Goal: Find contact information: Find contact information

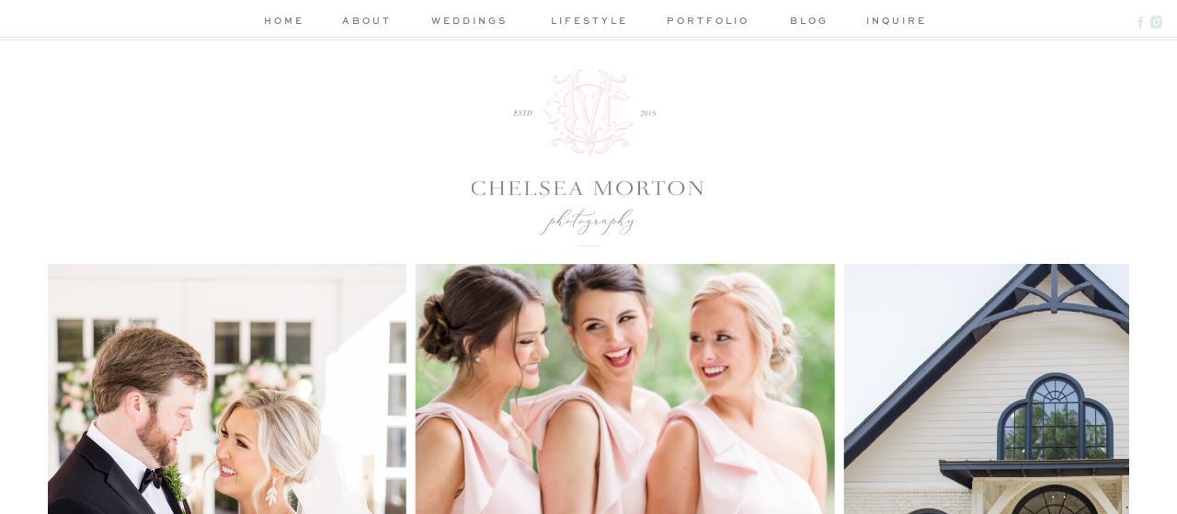
click at [377, 29] on nav "about" at bounding box center [366, 22] width 55 height 19
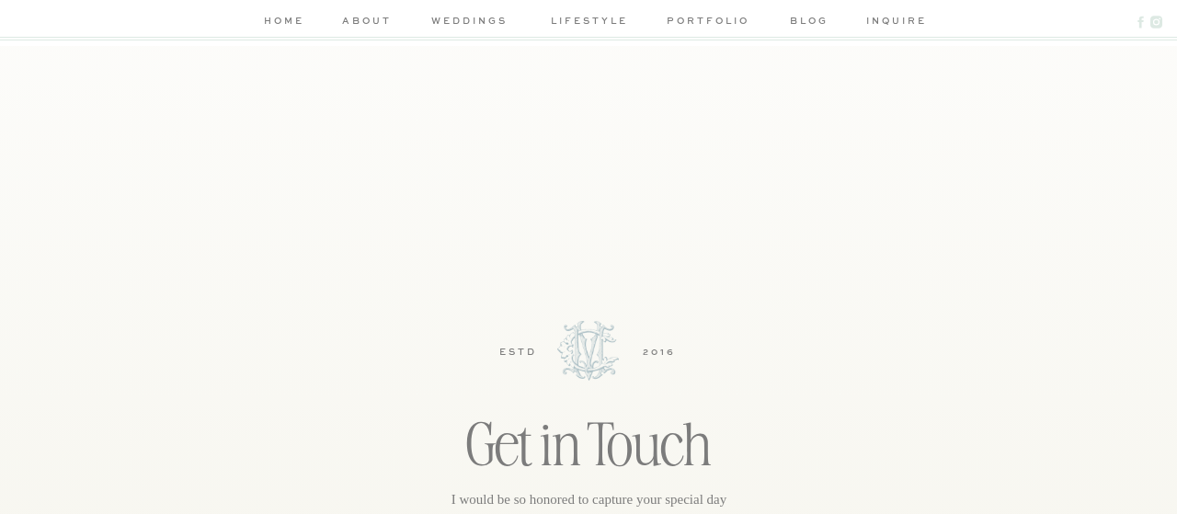
scroll to position [4589, 0]
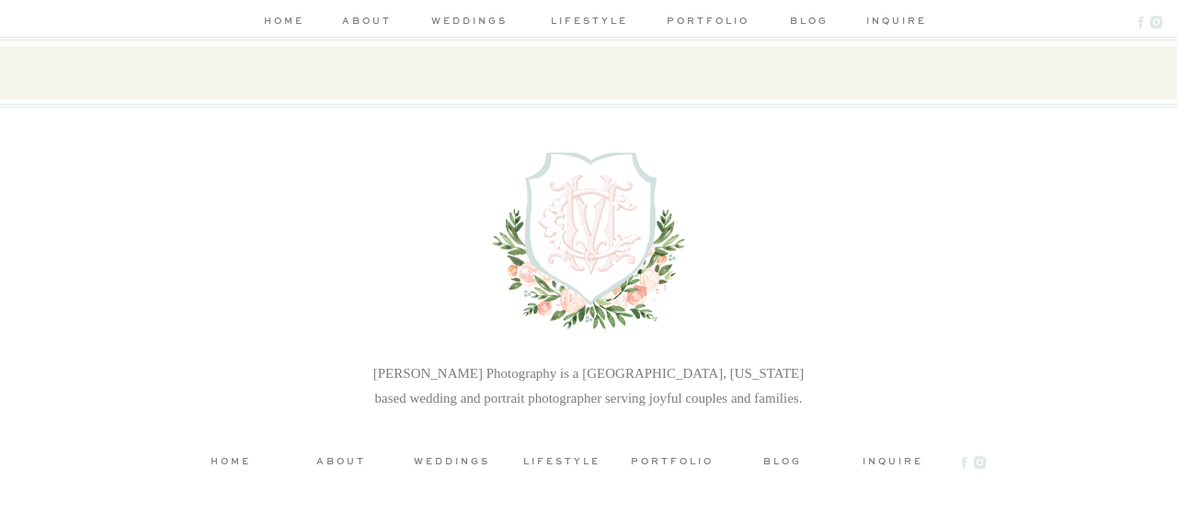
click at [889, 459] on h3 "inquire" at bounding box center [892, 460] width 83 height 14
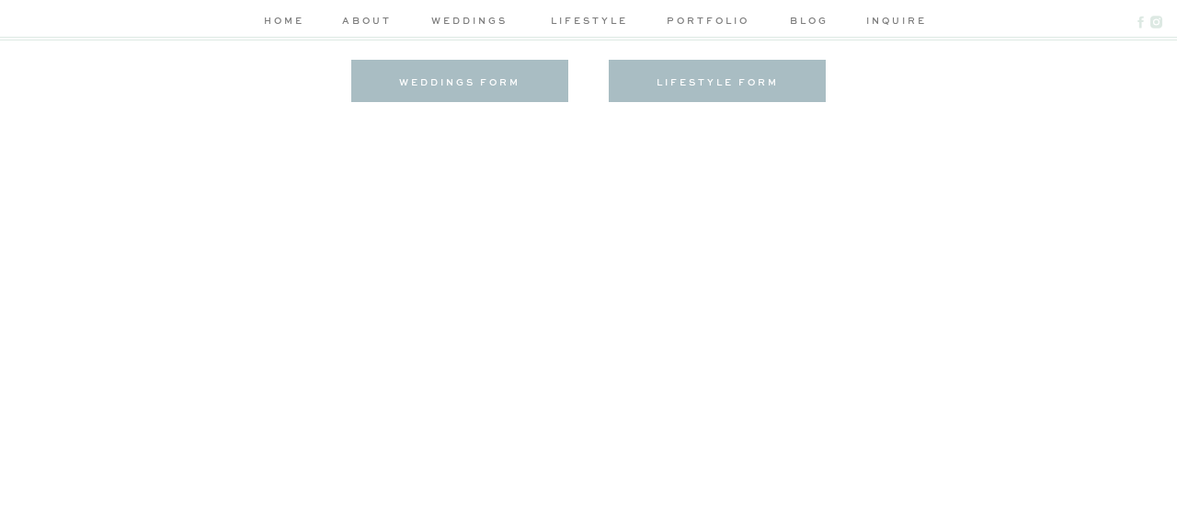
scroll to position [287, 0]
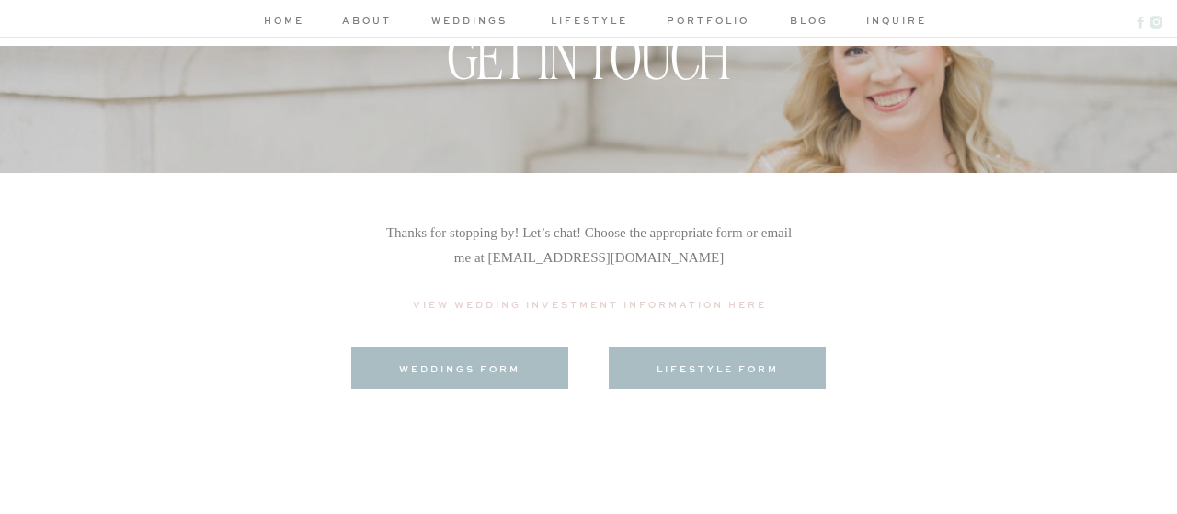
drag, startPoint x: 501, startPoint y: 261, endPoint x: 773, endPoint y: 258, distance: 272.1
click at [773, 258] on p "Thanks for stopping by! Let’s chat! Choose the appropriate form or email me at …" at bounding box center [588, 259] width 409 height 76
copy p "[PERSON_NAME][EMAIL_ADDRESS][DOMAIN_NAME]"
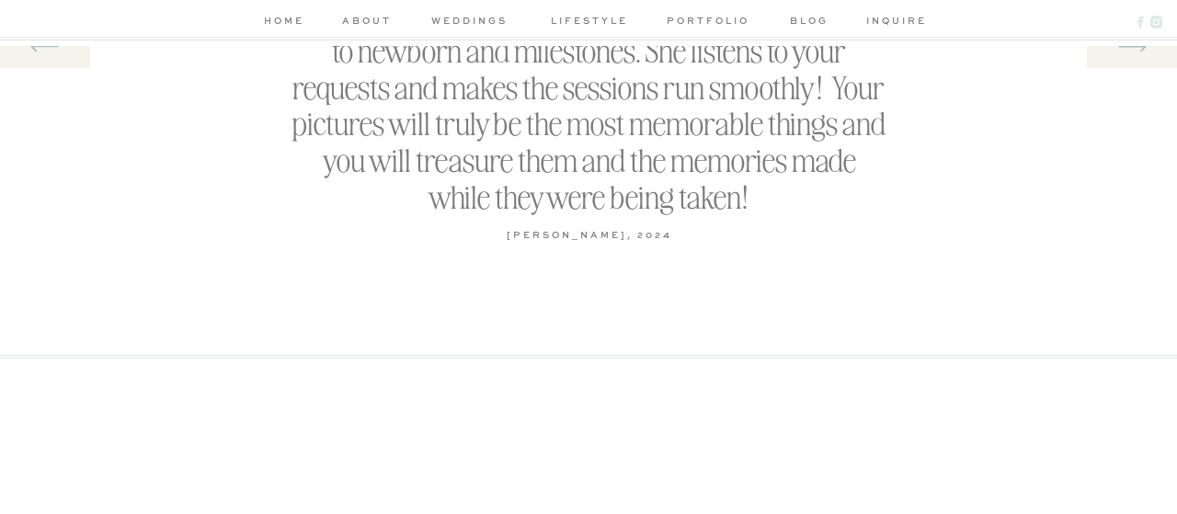
scroll to position [2199, 0]
